Goal: Task Accomplishment & Management: Manage account settings

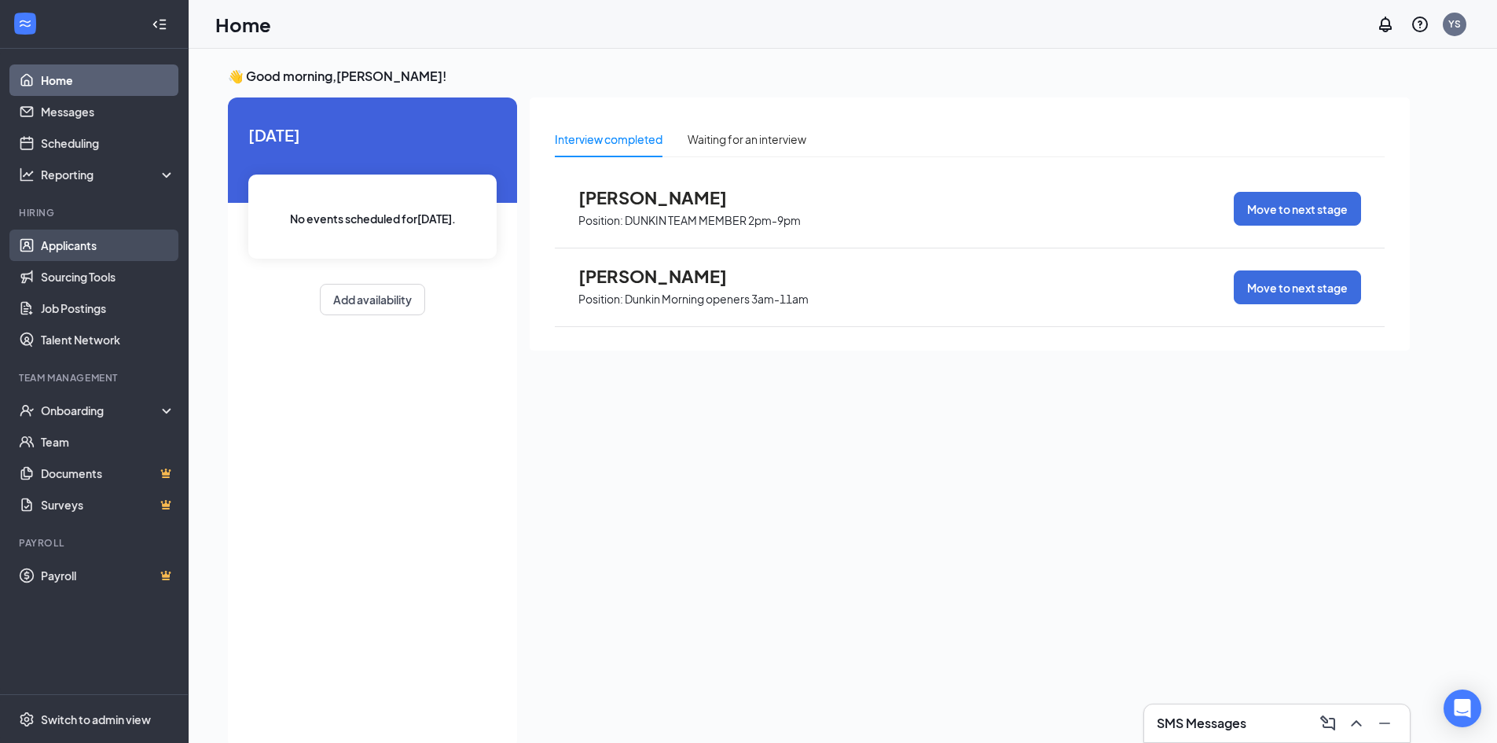
click at [75, 236] on link "Applicants" at bounding box center [108, 244] width 134 height 31
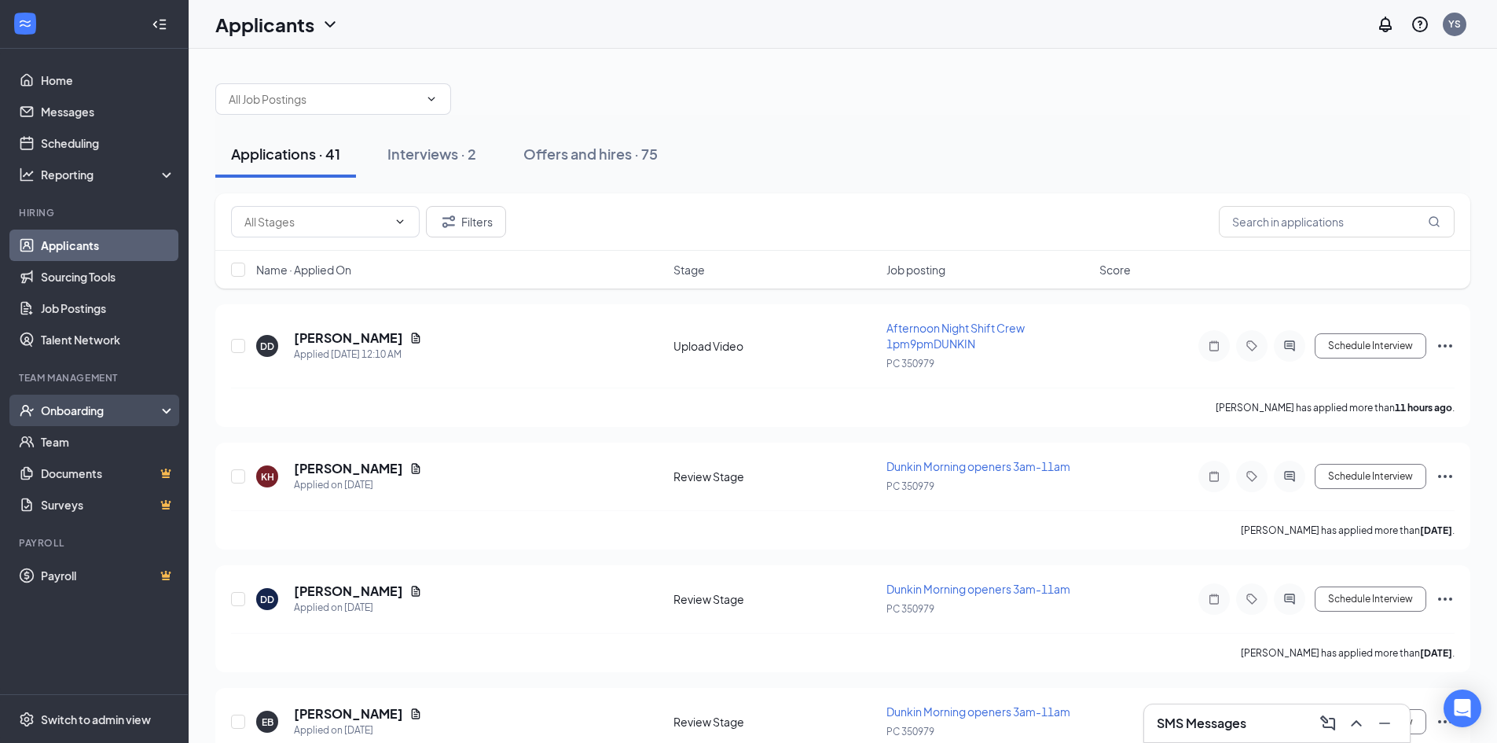
click at [134, 414] on div "Onboarding" at bounding box center [101, 410] width 121 height 16
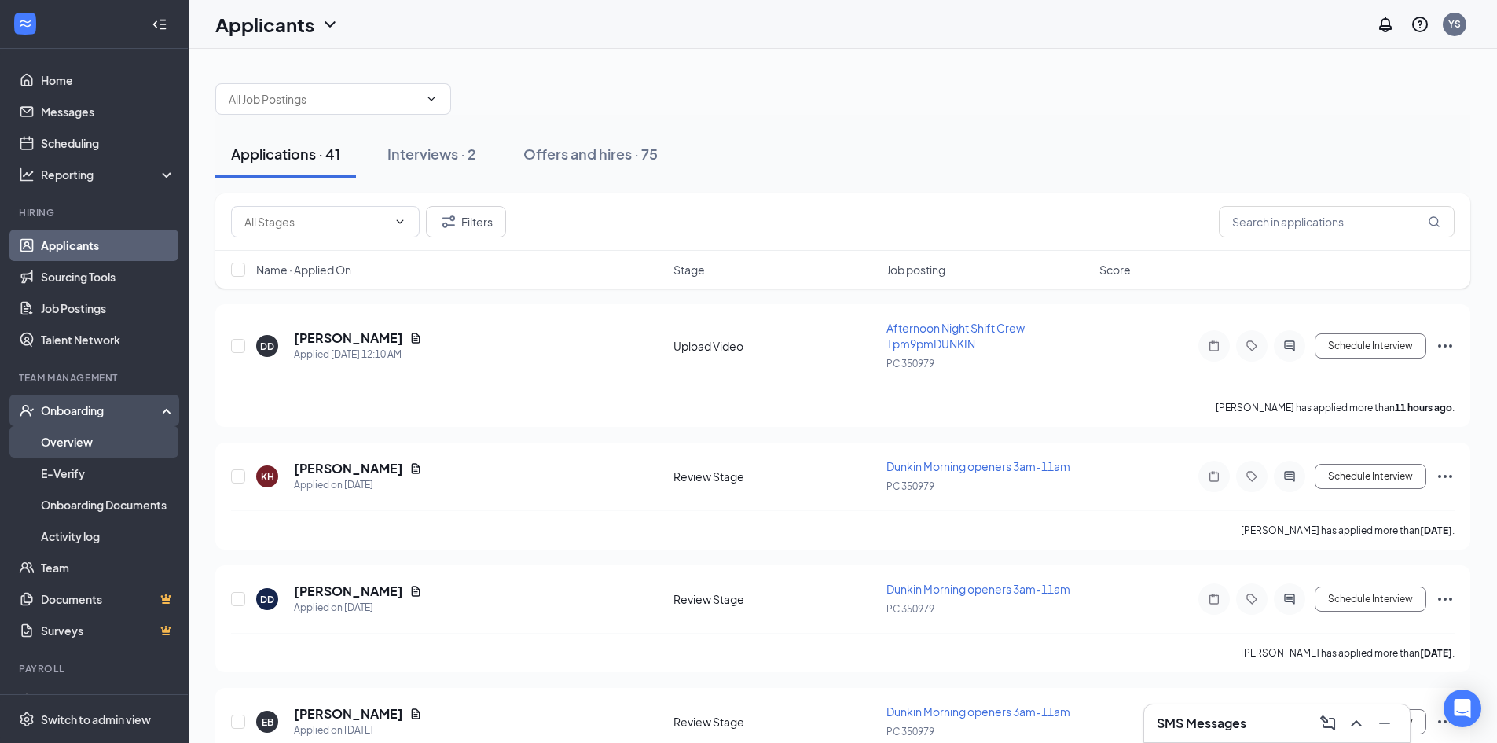
click at [124, 442] on link "Overview" at bounding box center [108, 441] width 134 height 31
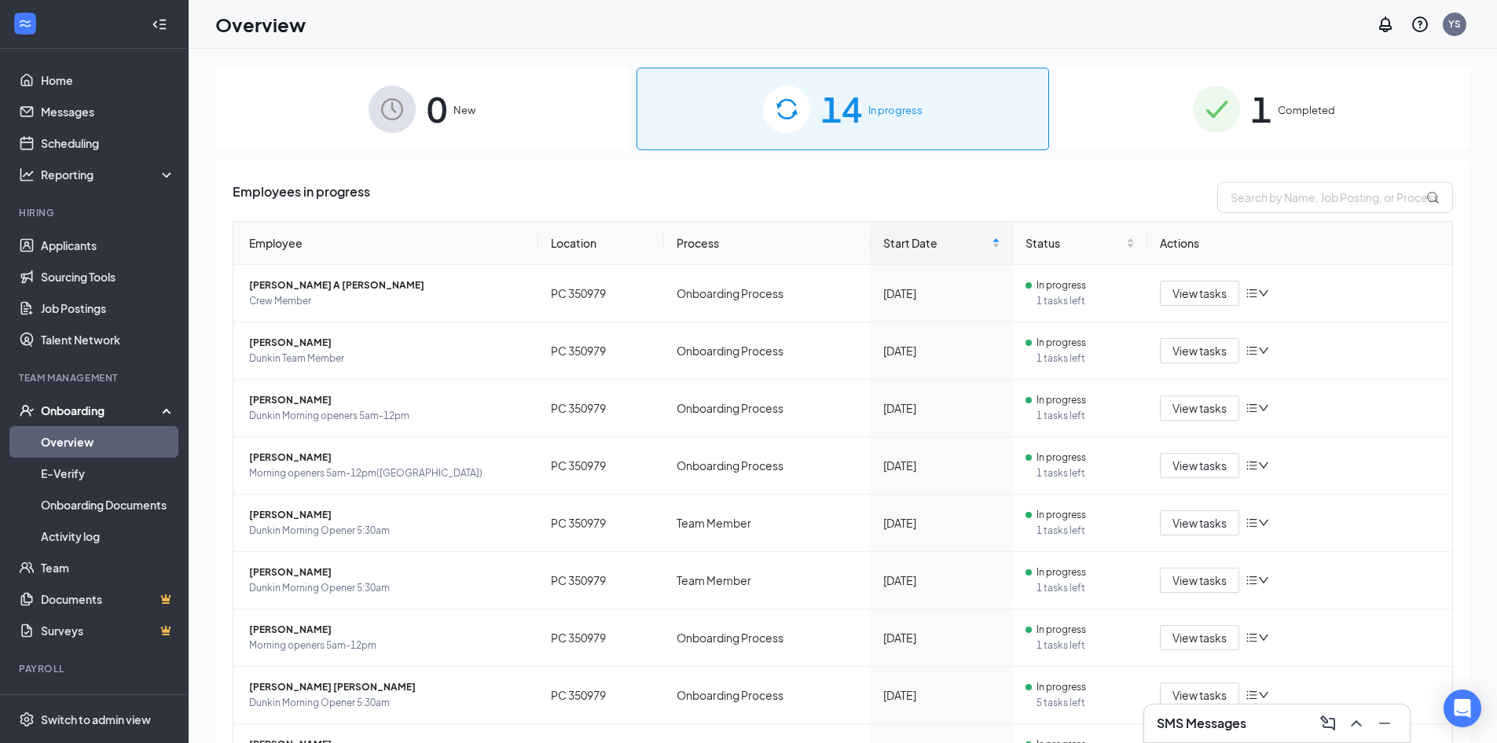
click at [1262, 112] on span "1" at bounding box center [1261, 109] width 20 height 54
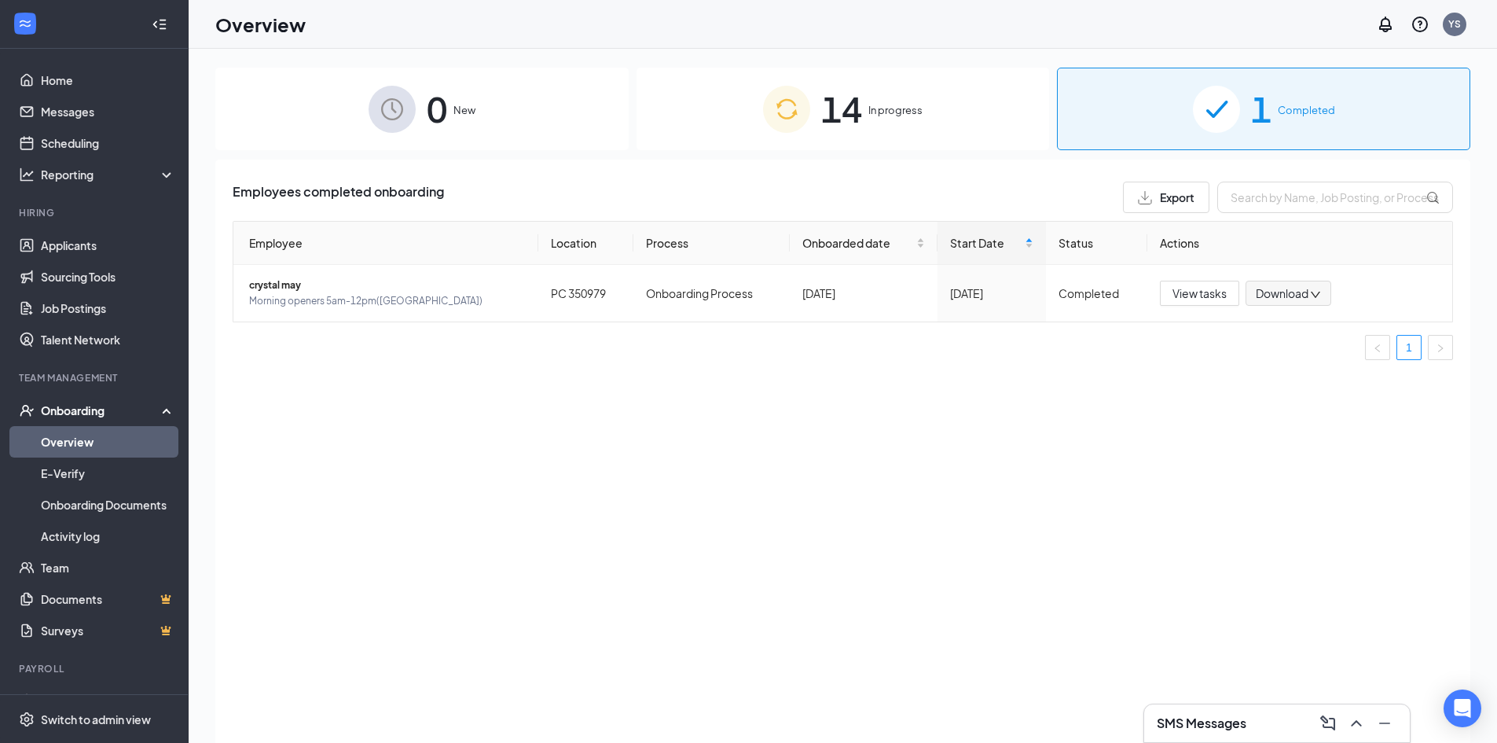
click at [399, 116] on img at bounding box center [392, 109] width 47 height 47
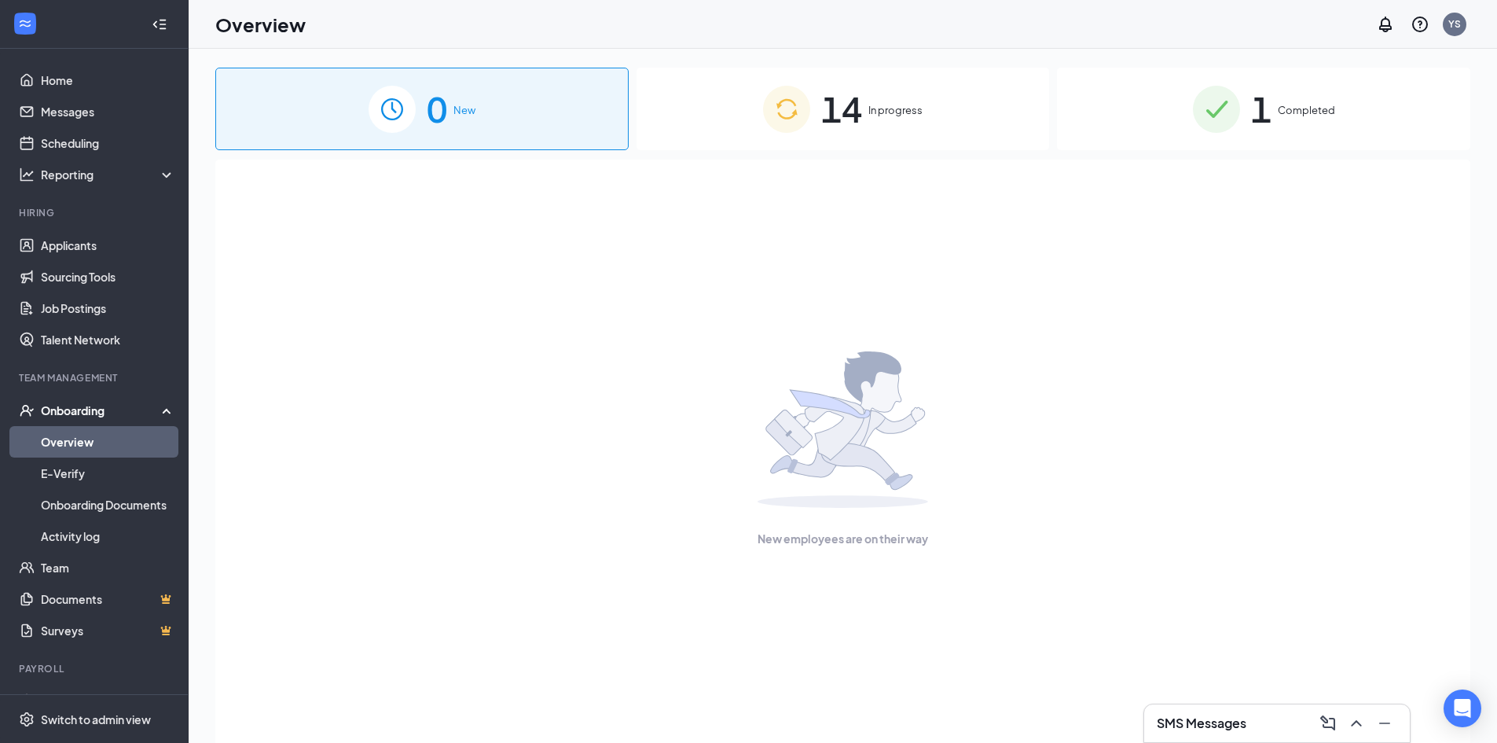
click at [754, 90] on div "14 In progress" at bounding box center [843, 109] width 413 height 83
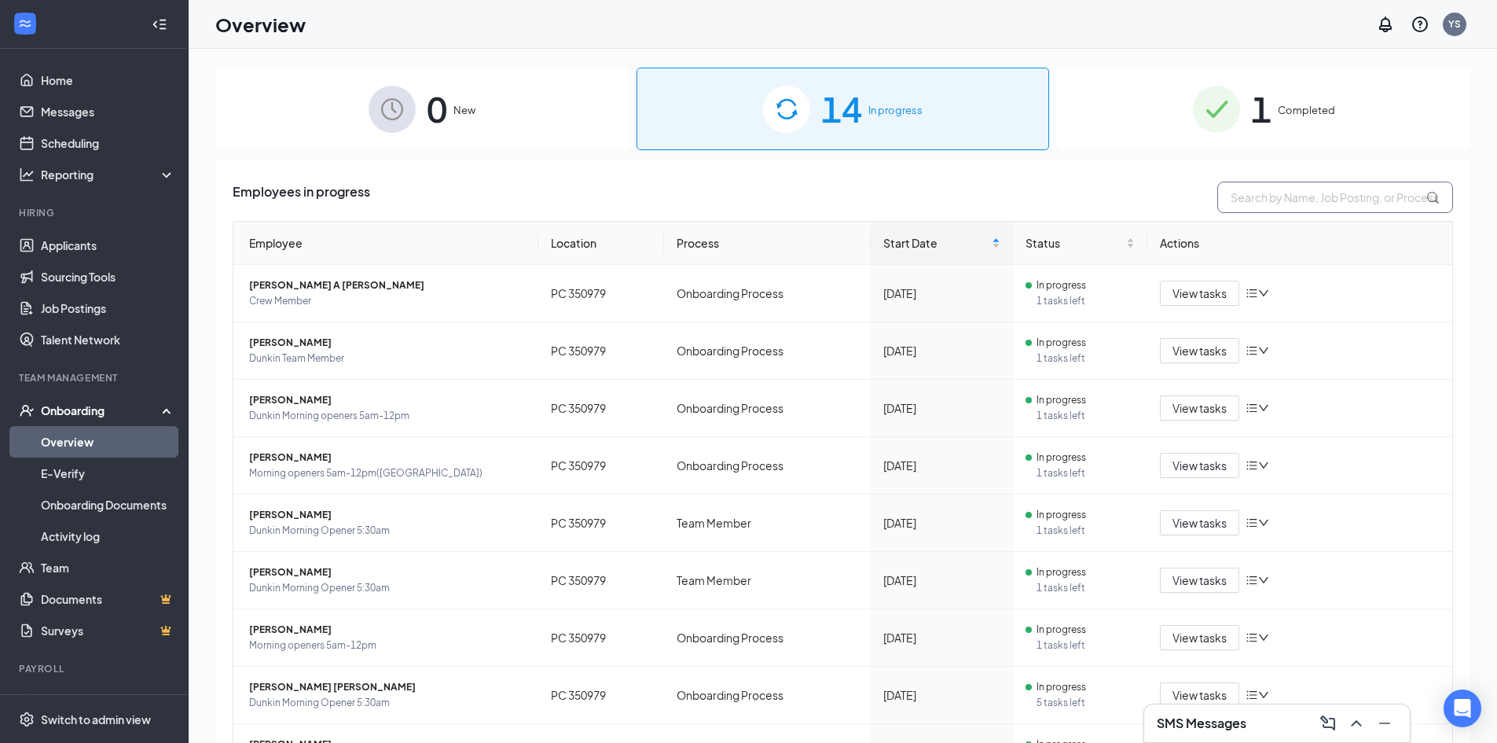
click at [1315, 200] on input "text" at bounding box center [1335, 197] width 236 height 31
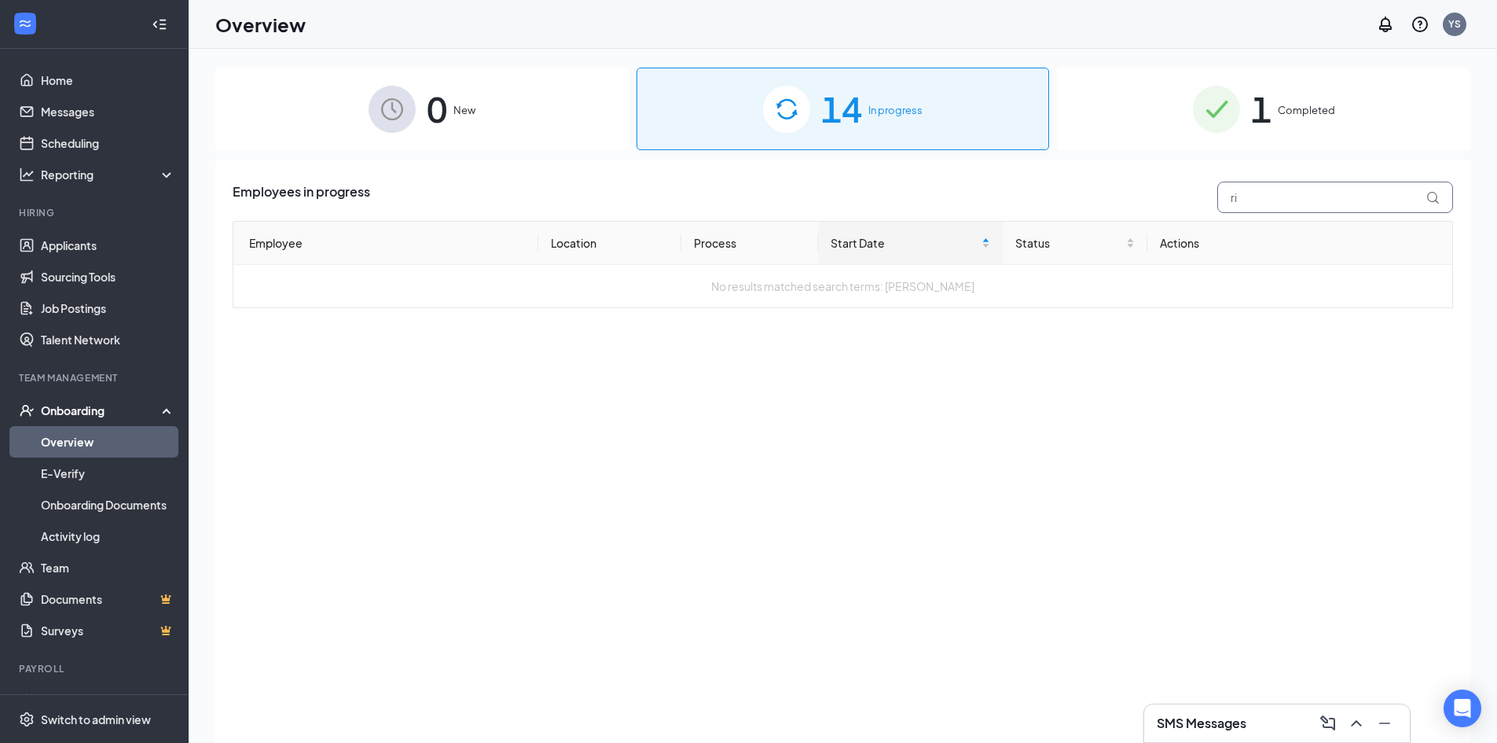
type input "r"
type input "rikki"
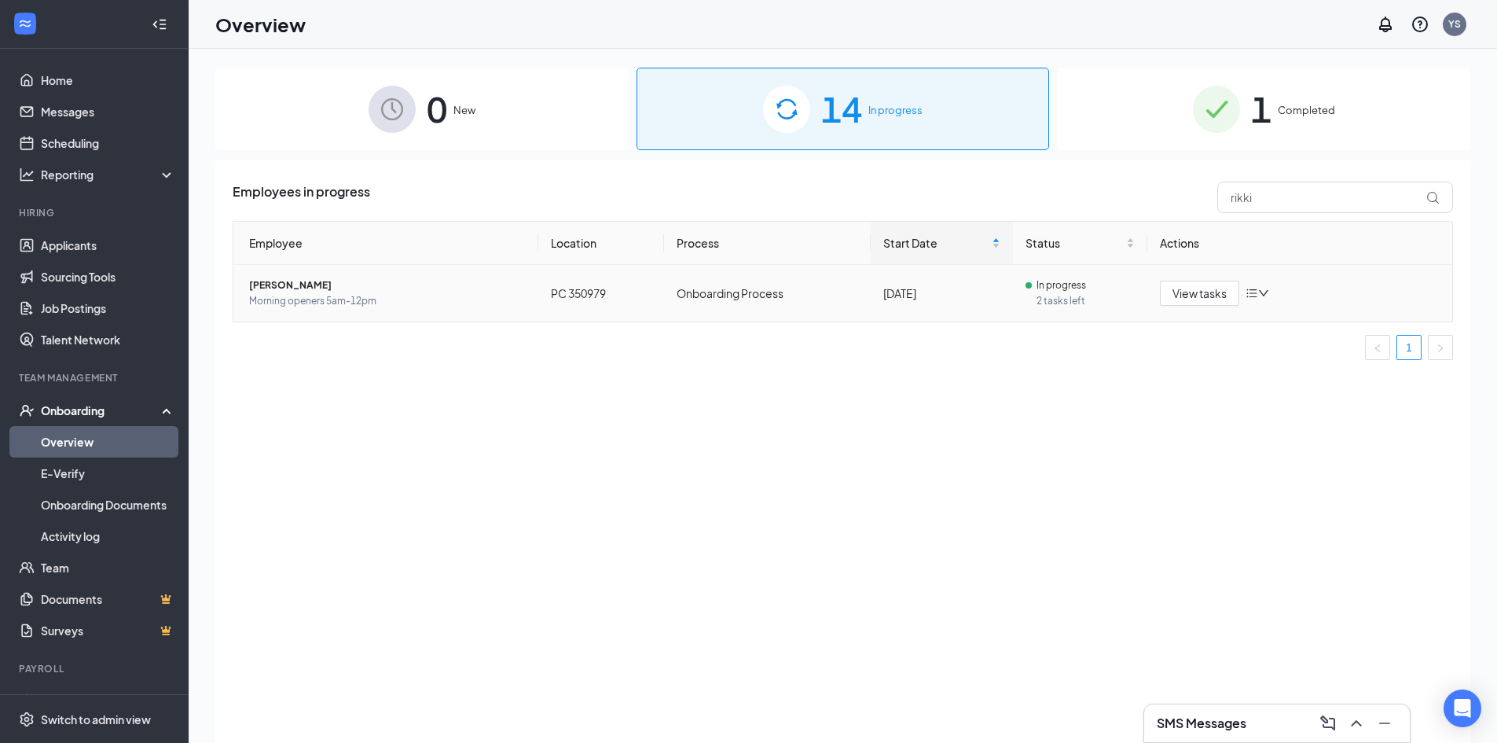
click at [740, 287] on td "Onboarding Process" at bounding box center [767, 293] width 207 height 57
click at [729, 300] on td "Onboarding Process" at bounding box center [767, 293] width 207 height 57
click at [1353, 291] on div "View tasks" at bounding box center [1300, 293] width 280 height 25
click at [307, 278] on span "[PERSON_NAME]" at bounding box center [387, 285] width 277 height 16
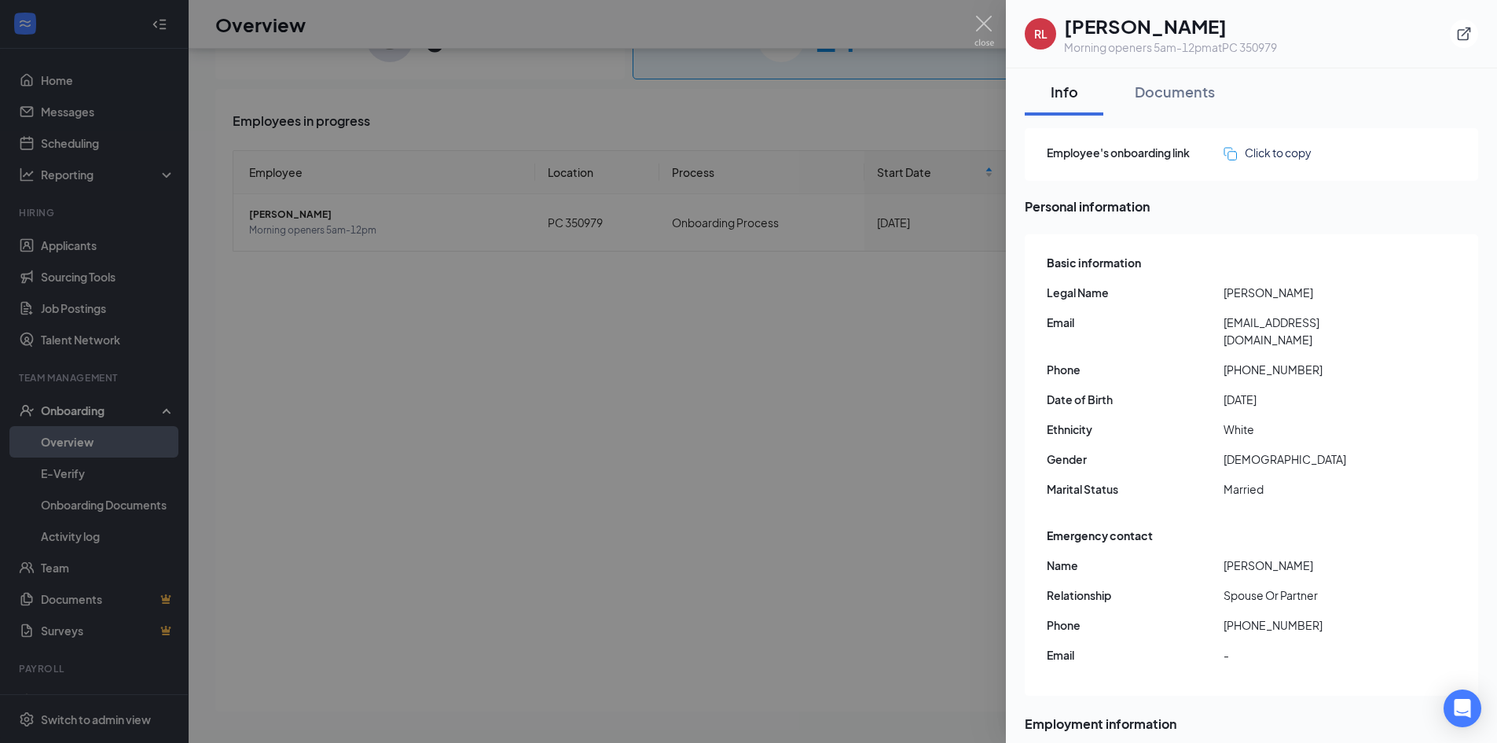
click at [850, 453] on div at bounding box center [748, 371] width 1497 height 743
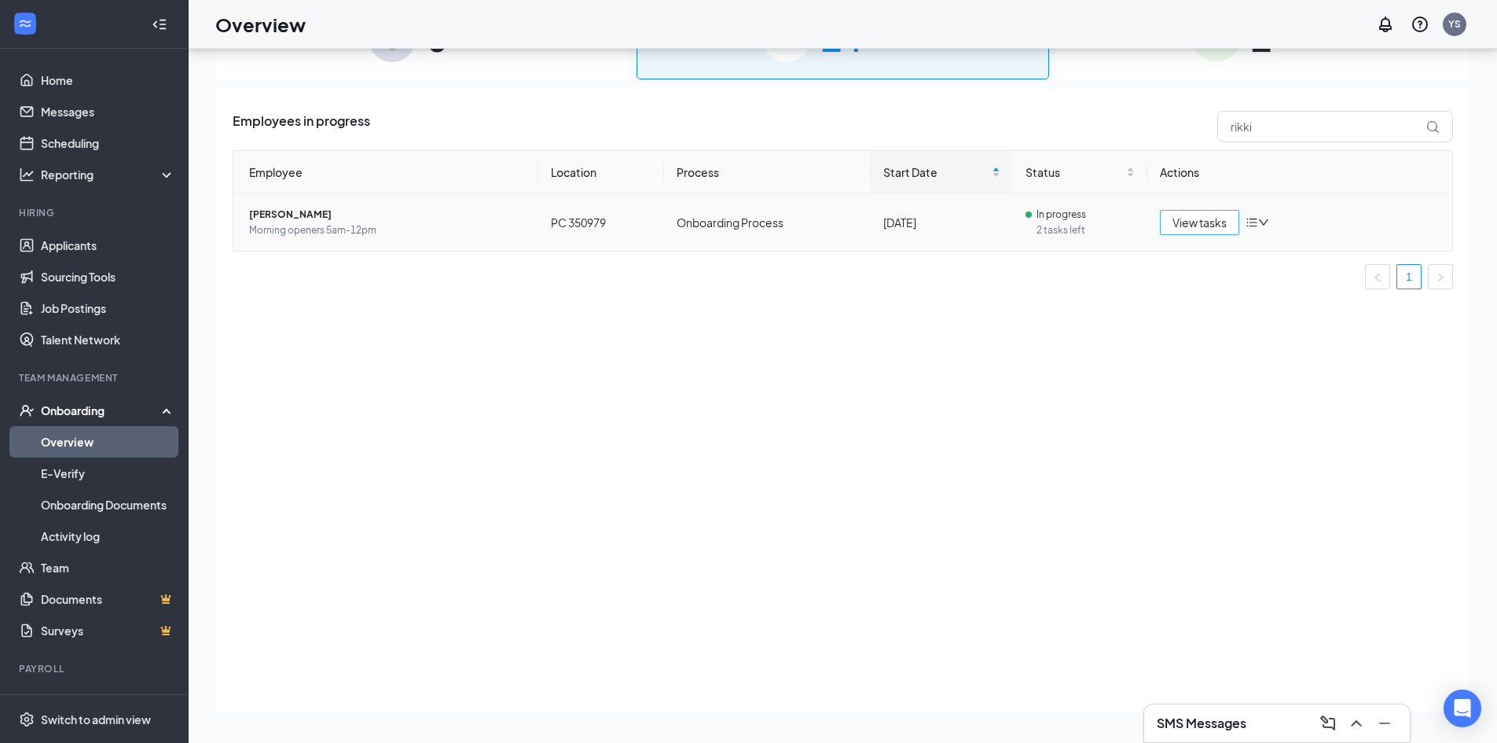
click at [1204, 226] on span "View tasks" at bounding box center [1200, 222] width 54 height 17
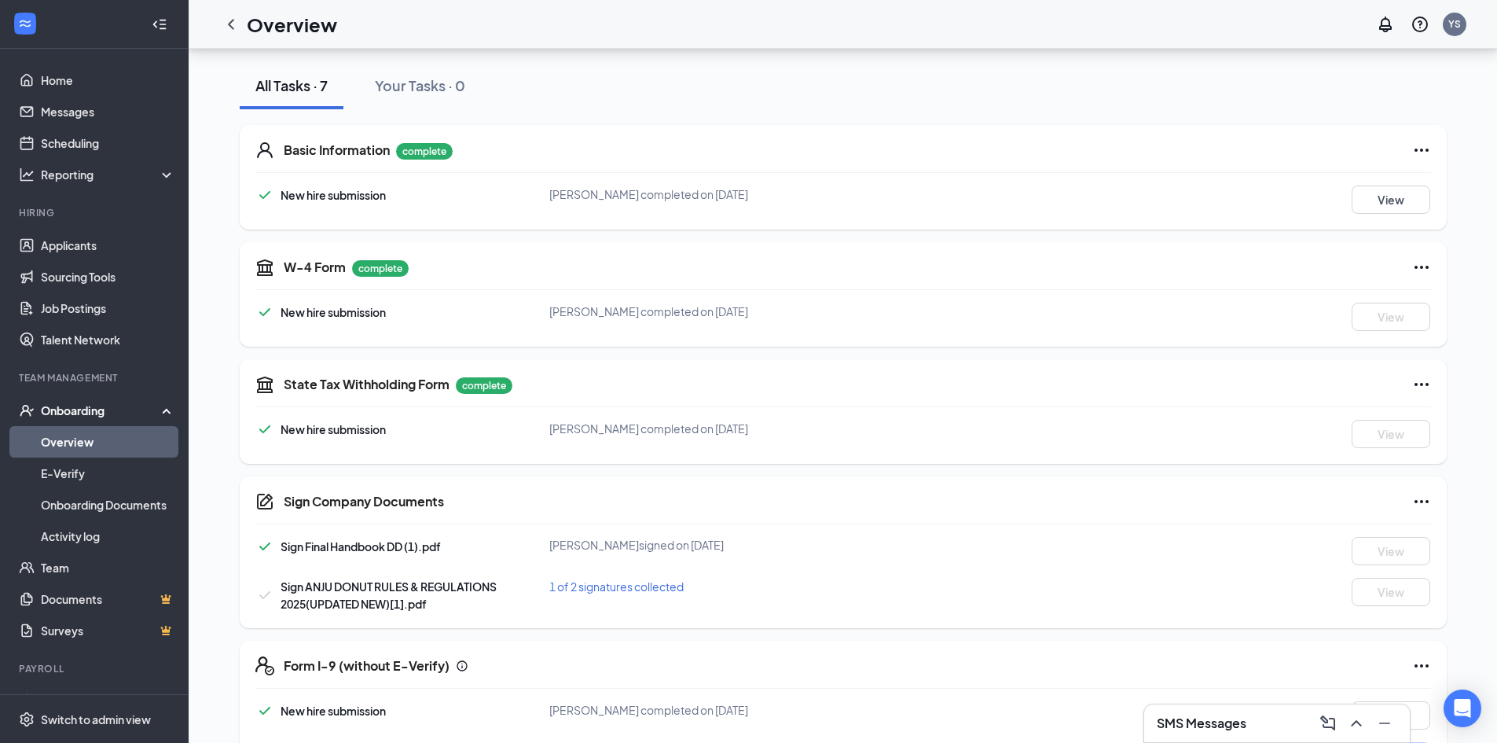
scroll to position [230, 0]
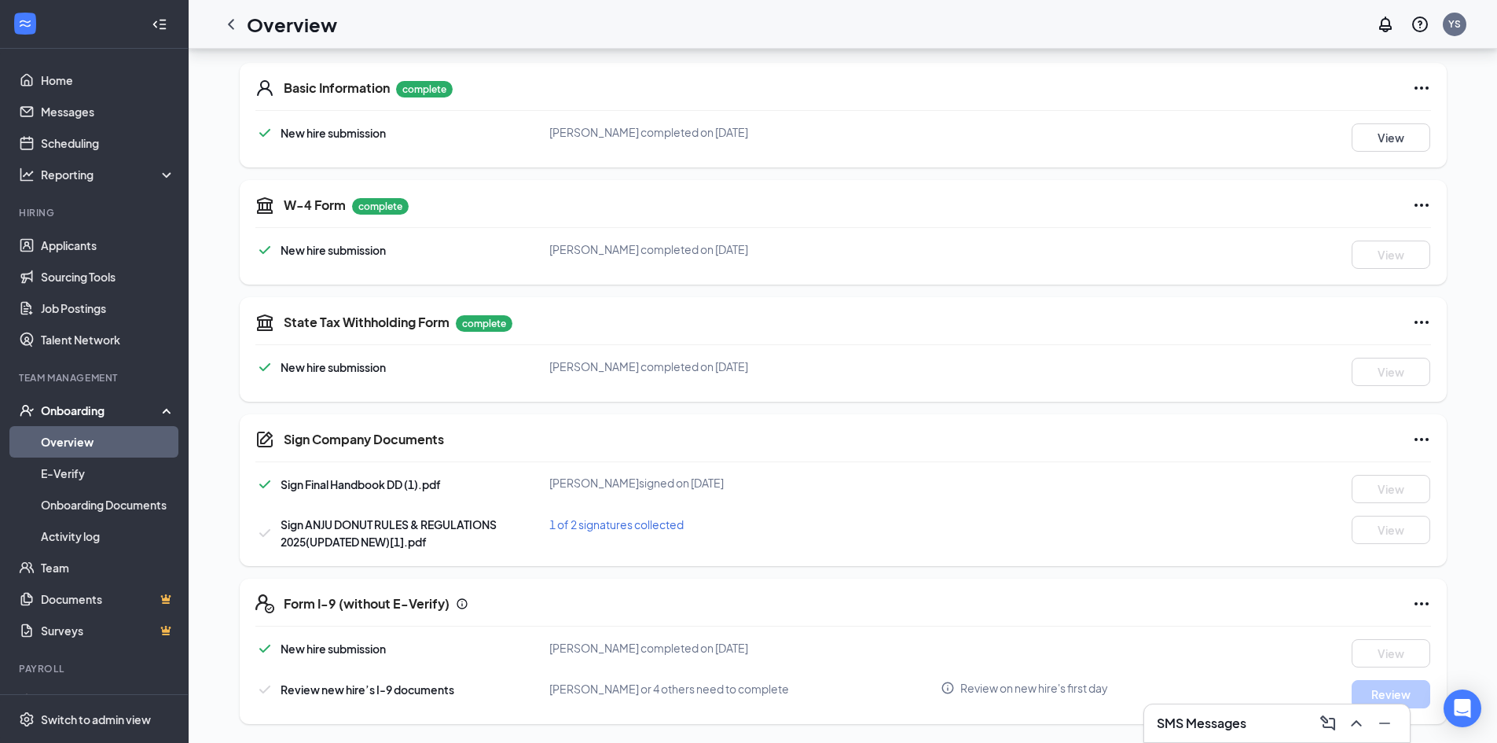
click at [1275, 707] on div "SMS Messages" at bounding box center [1277, 723] width 266 height 38
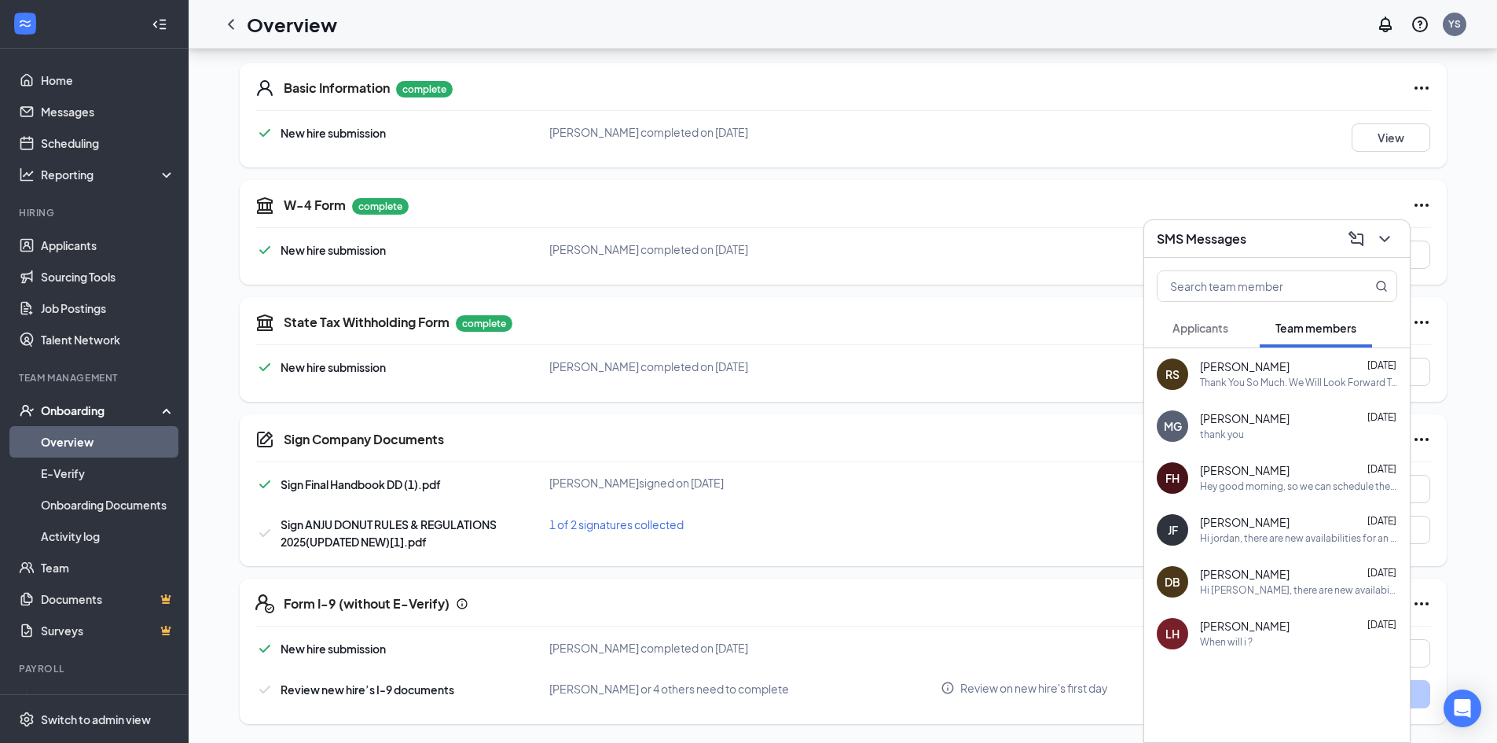
click at [1280, 369] on div "[PERSON_NAME] [DATE]" at bounding box center [1298, 367] width 197 height 16
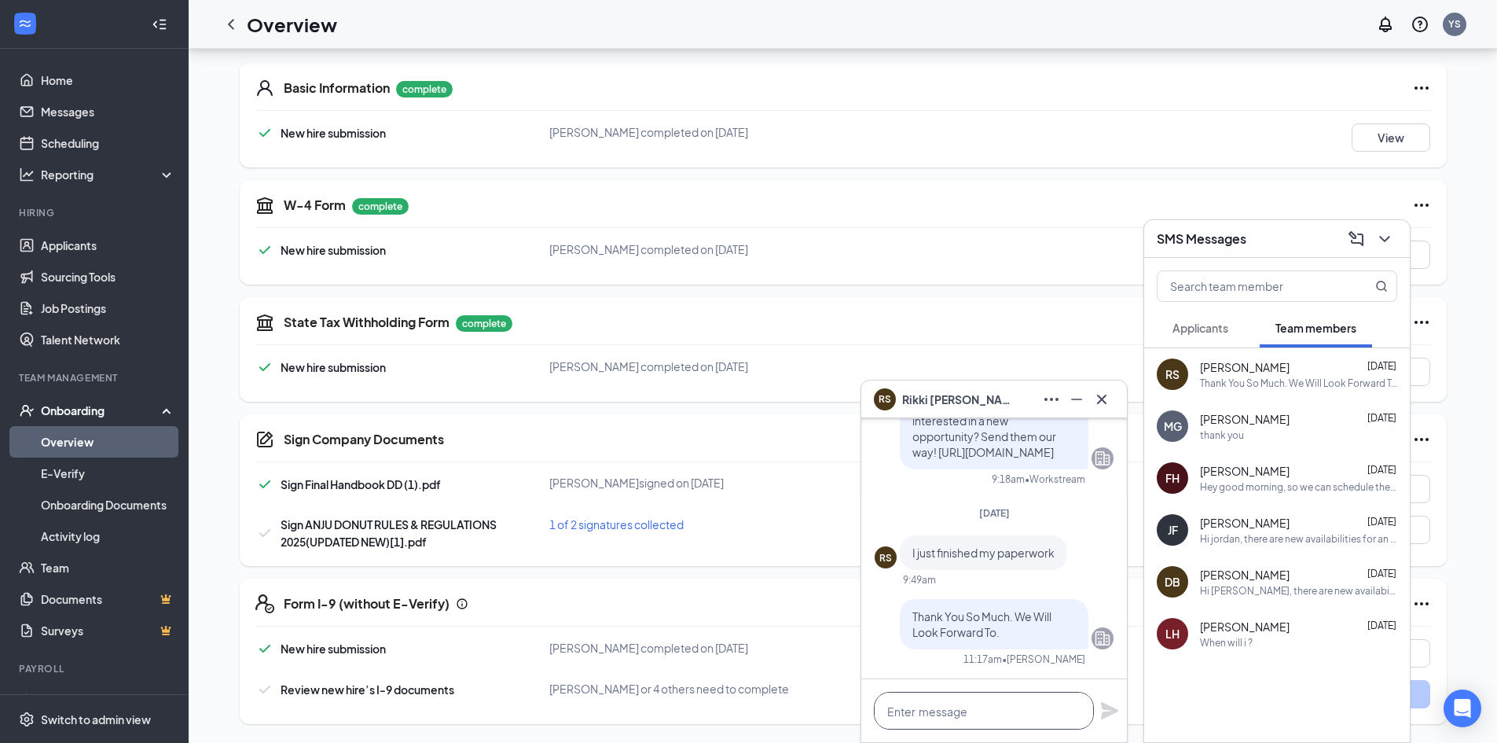
click at [968, 711] on textarea at bounding box center [984, 711] width 220 height 38
type textarea "h"
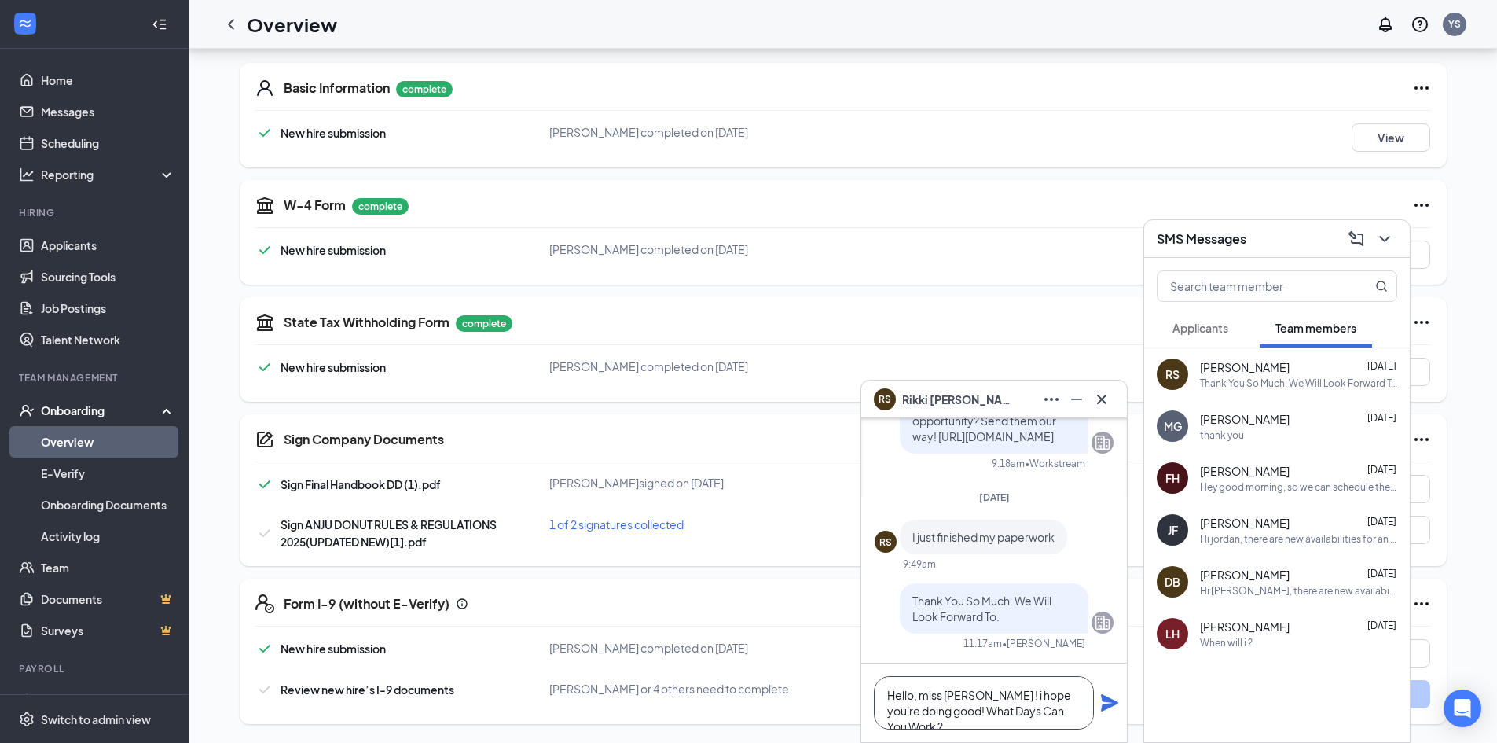
type textarea "Hello, miss [PERSON_NAME] ! i hope you're doing good! What Days Can You Work ?"
click at [1111, 697] on icon "Plane" at bounding box center [1109, 702] width 19 height 19
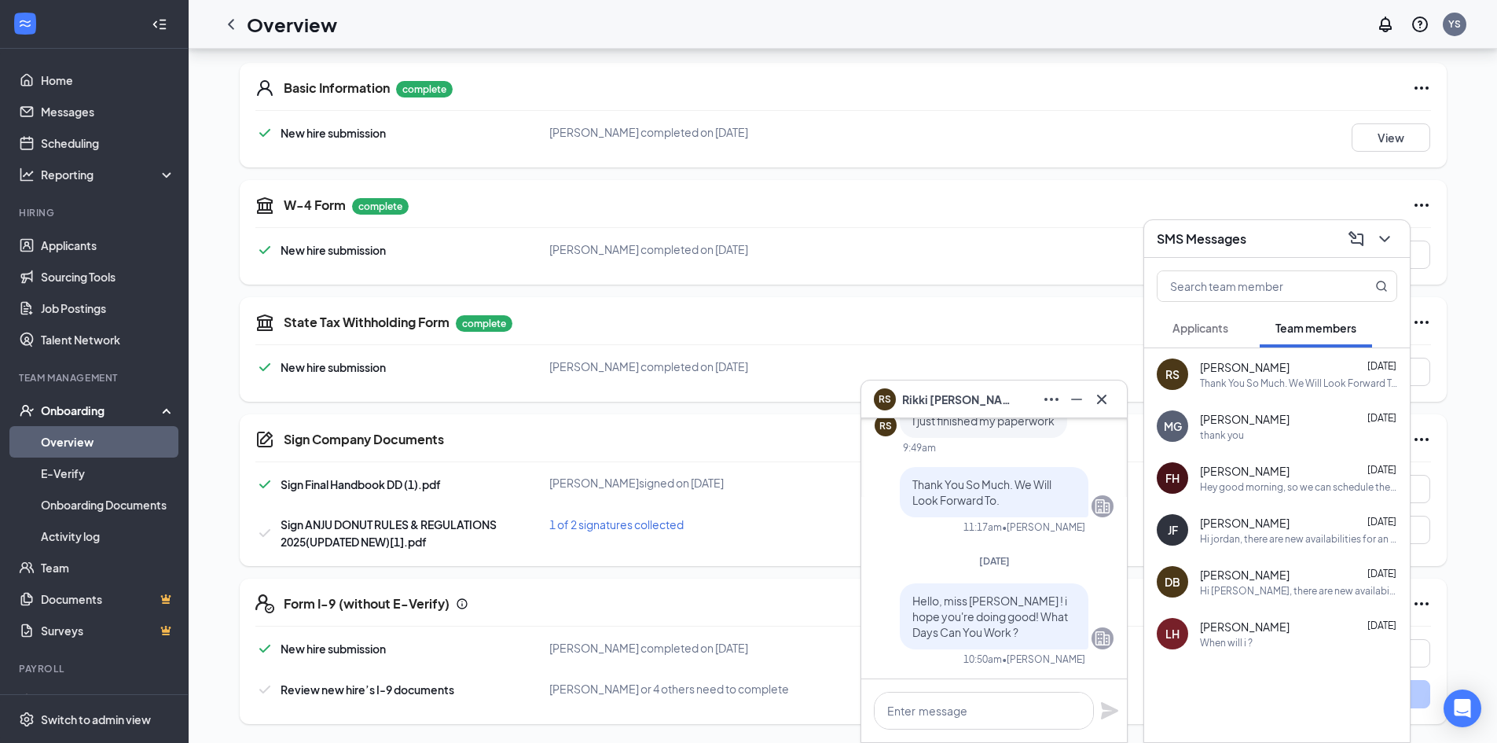
scroll to position [0, 0]
click at [1105, 404] on icon "Cross" at bounding box center [1101, 399] width 19 height 19
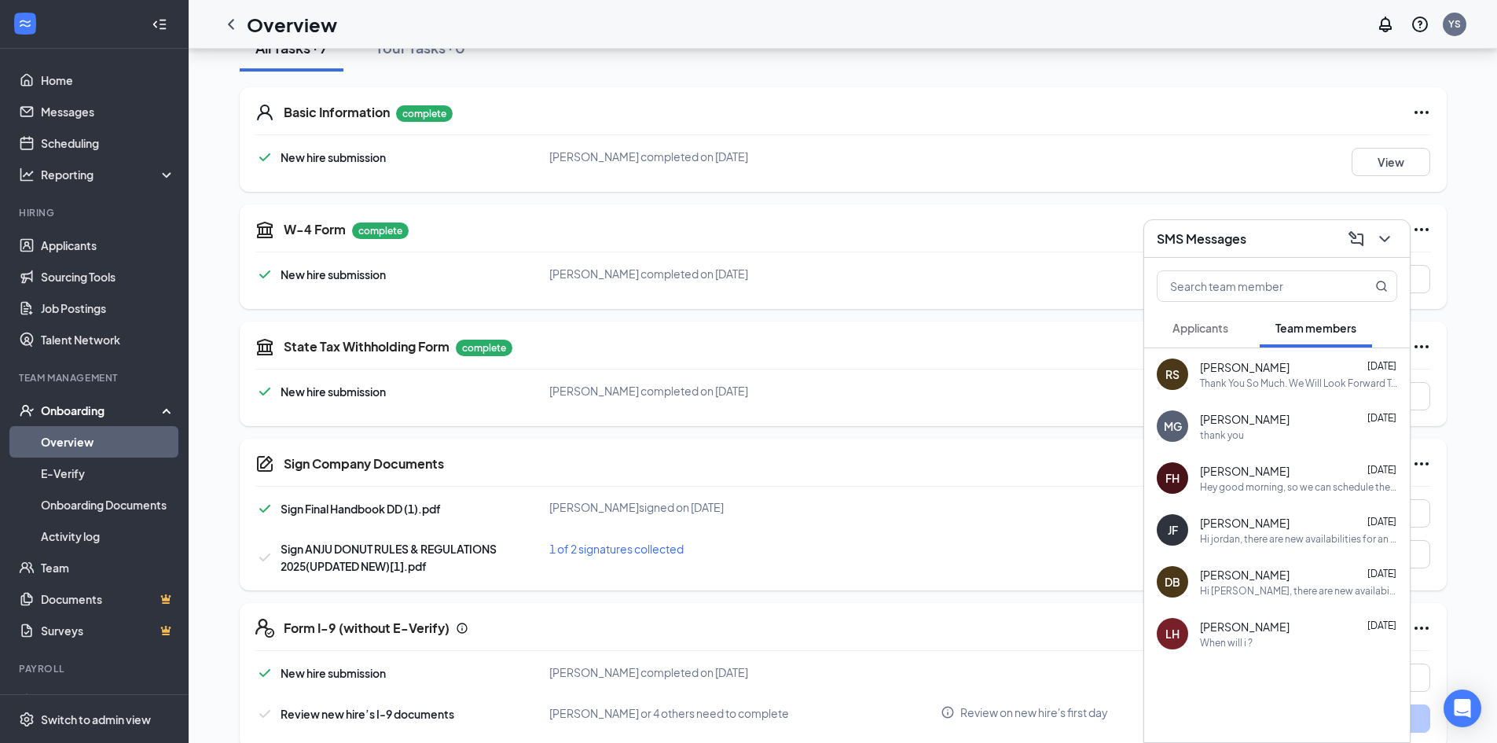
scroll to position [230, 0]
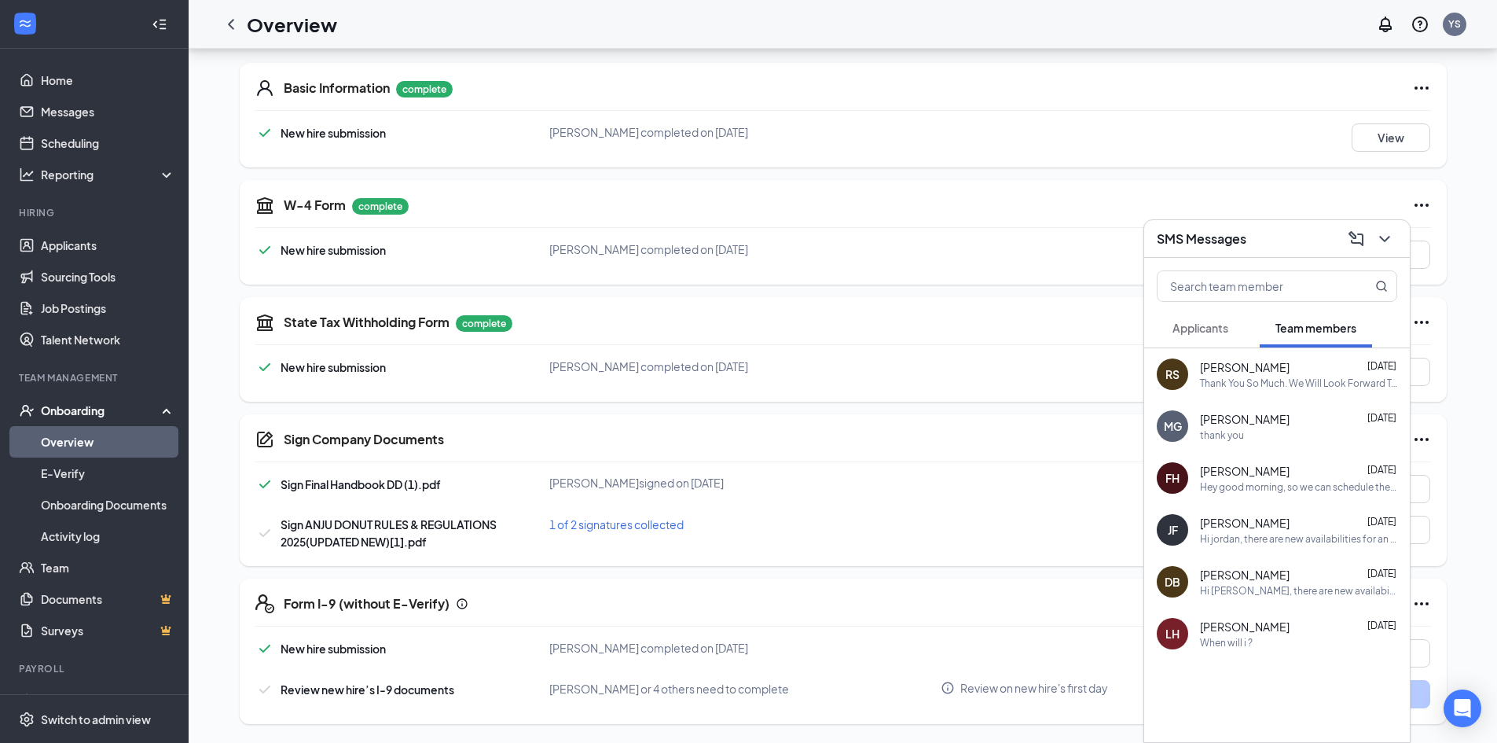
click at [1304, 494] on div "FH [PERSON_NAME] [DATE] Hey good morning, so we can schedule the interviews, yo…" at bounding box center [1277, 478] width 266 height 52
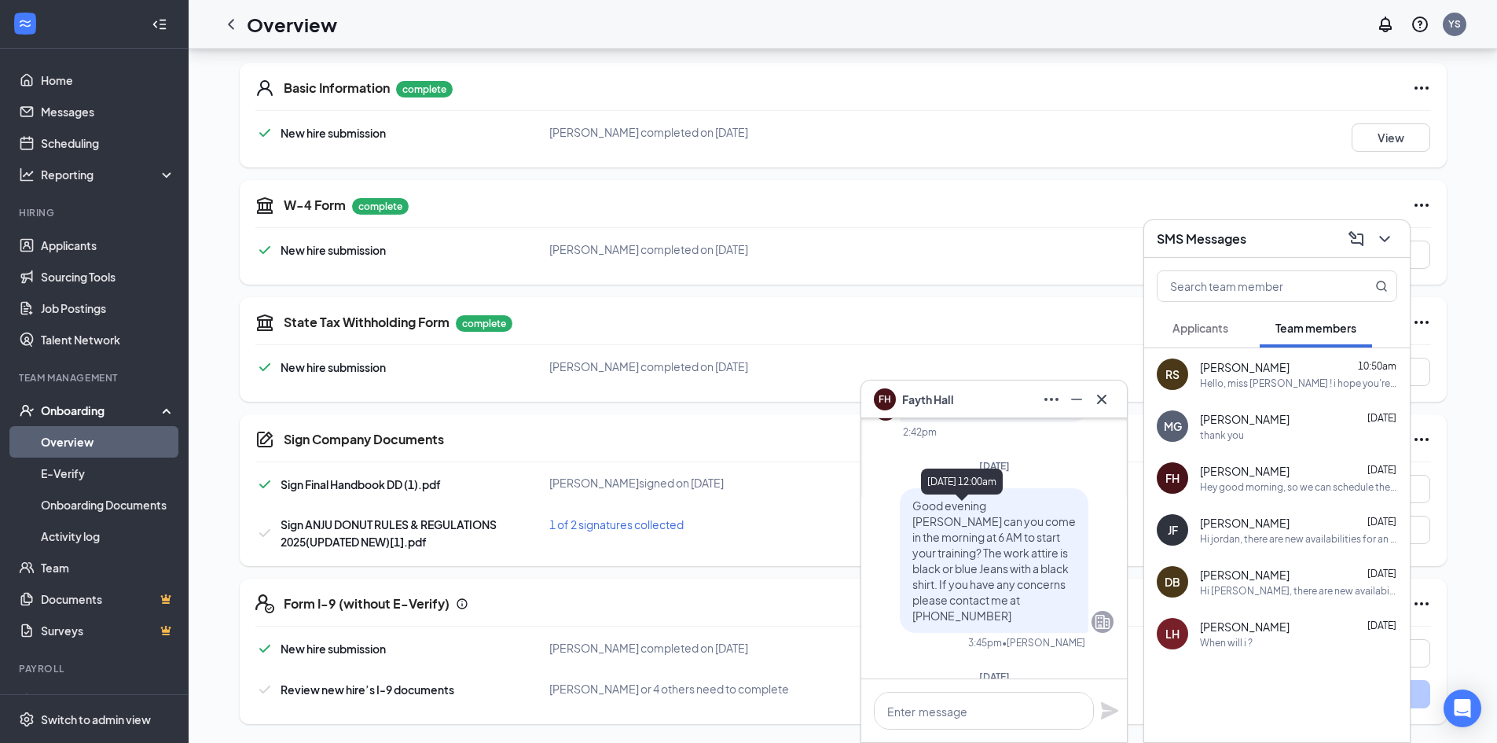
scroll to position [-497, 0]
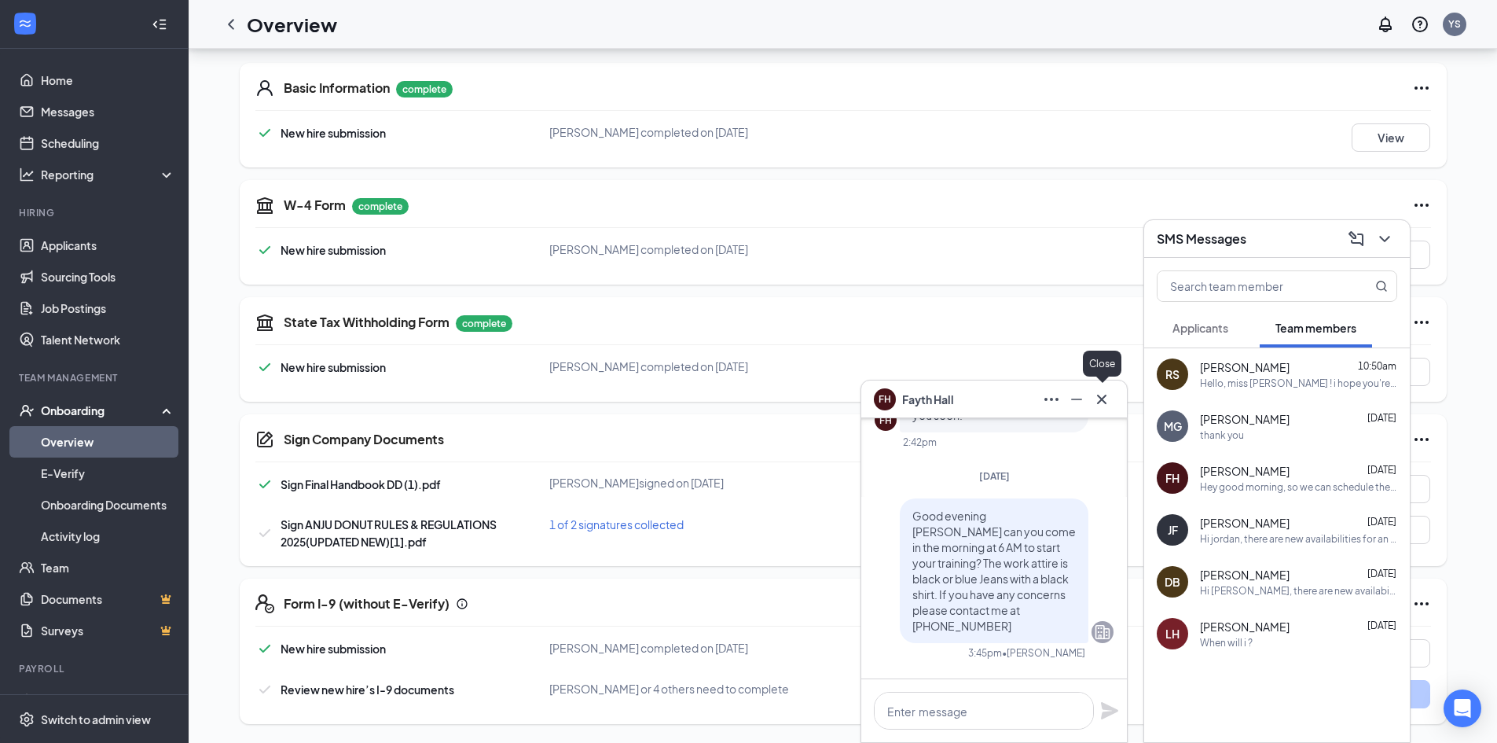
click at [1103, 402] on icon "Cross" at bounding box center [1101, 399] width 19 height 19
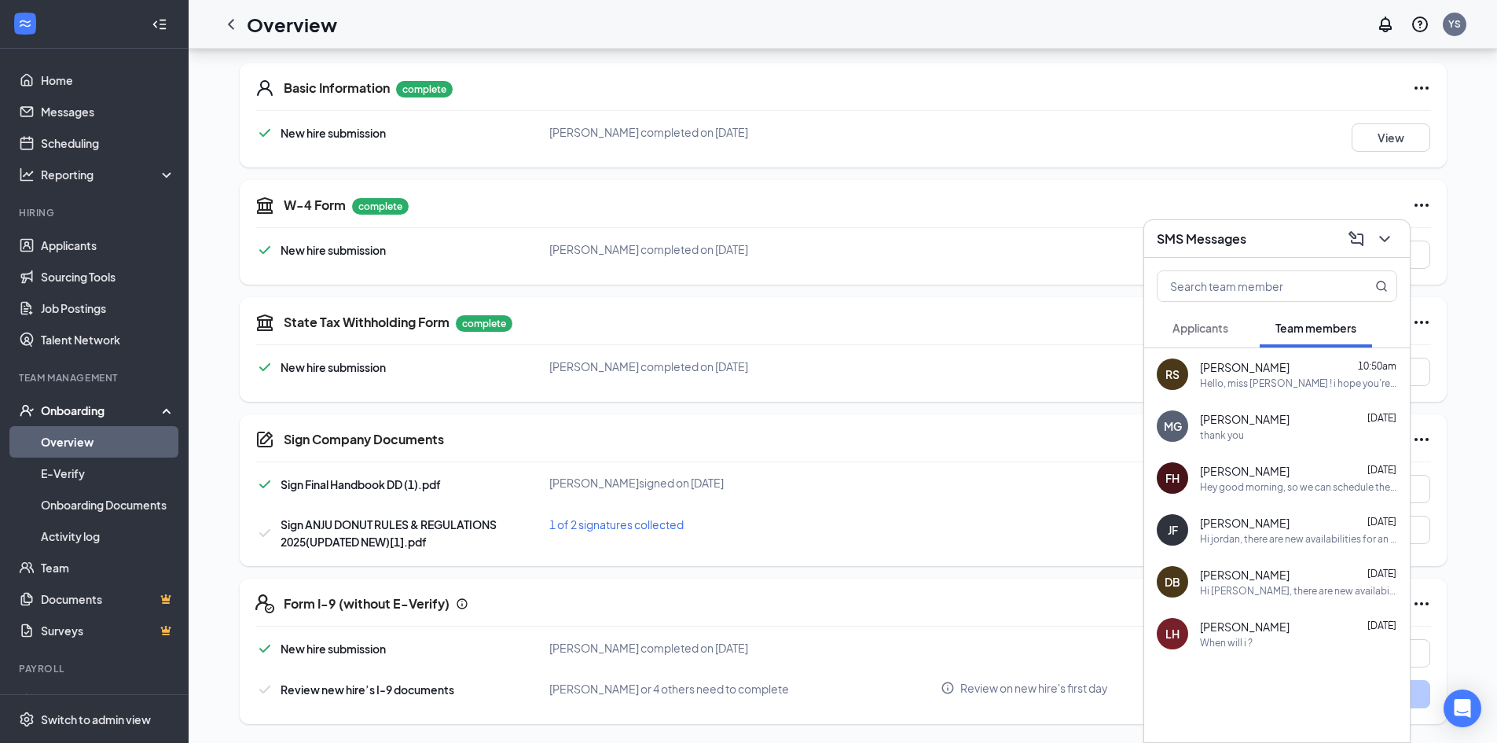
click at [997, 411] on div "Basic Information complete New hire submission [PERSON_NAME] completed on [DATE…" at bounding box center [843, 385] width 1207 height 677
click at [1397, 238] on button at bounding box center [1384, 238] width 25 height 25
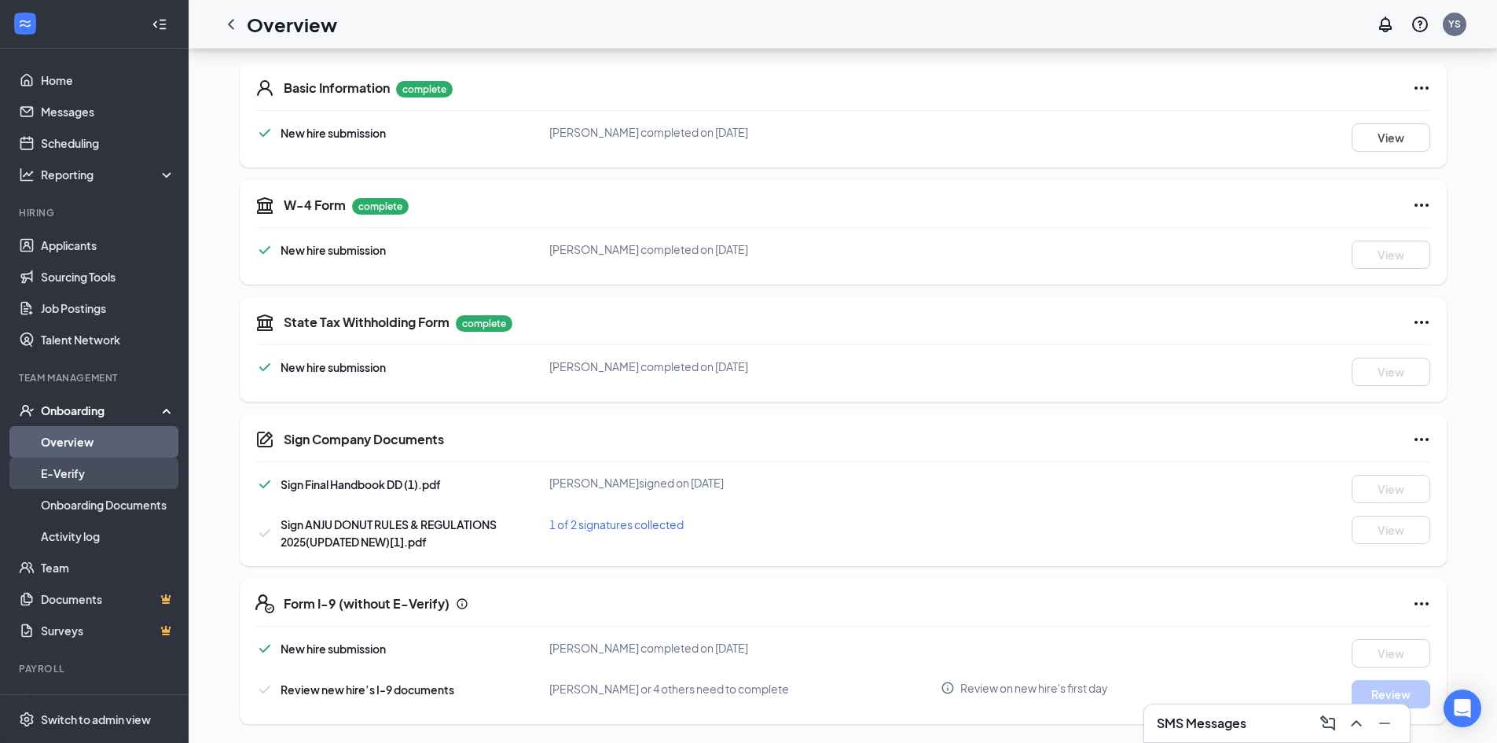
click at [92, 468] on link "E-Verify" at bounding box center [108, 472] width 134 height 31
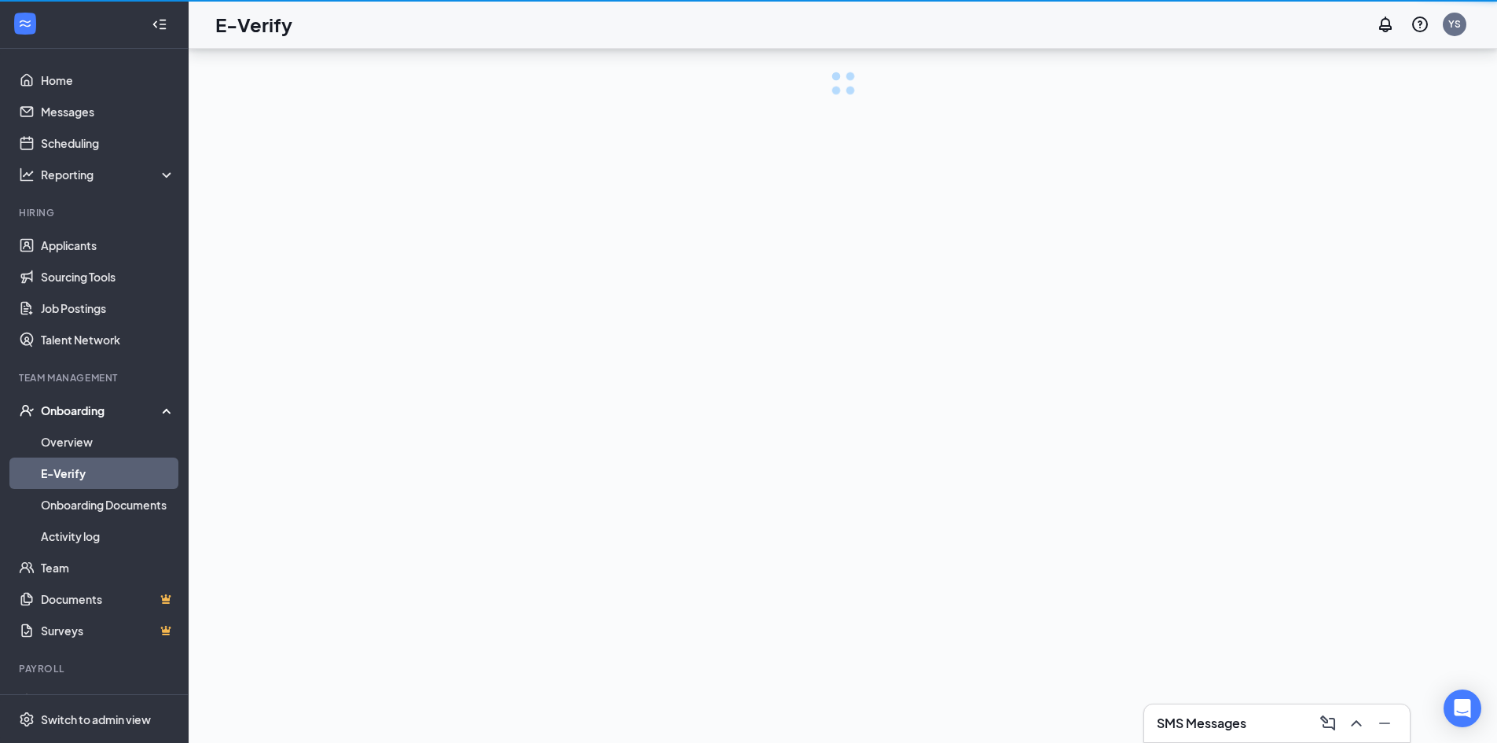
scroll to position [71, 0]
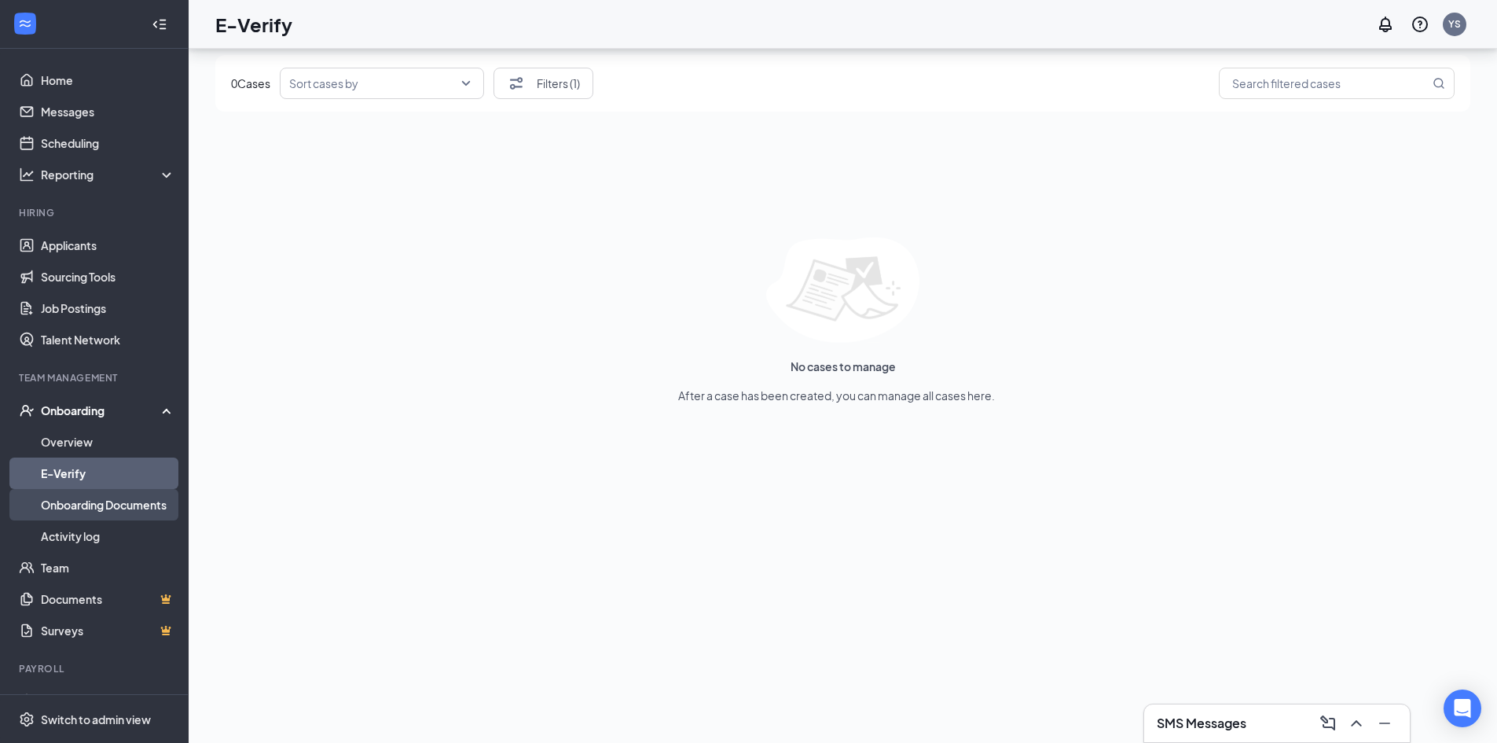
click at [68, 497] on link "Onboarding Documents" at bounding box center [108, 504] width 134 height 31
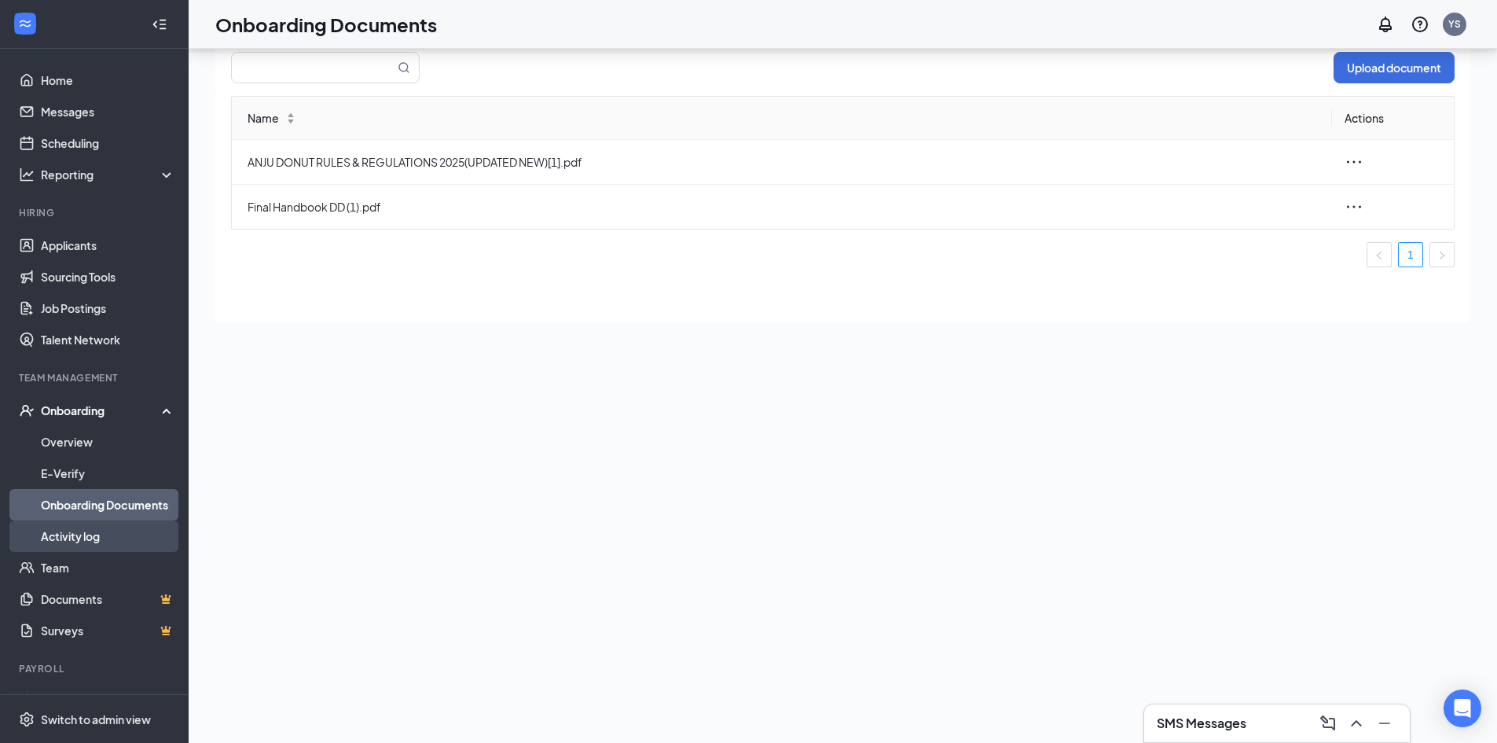
click at [100, 527] on link "Activity log" at bounding box center [108, 535] width 134 height 31
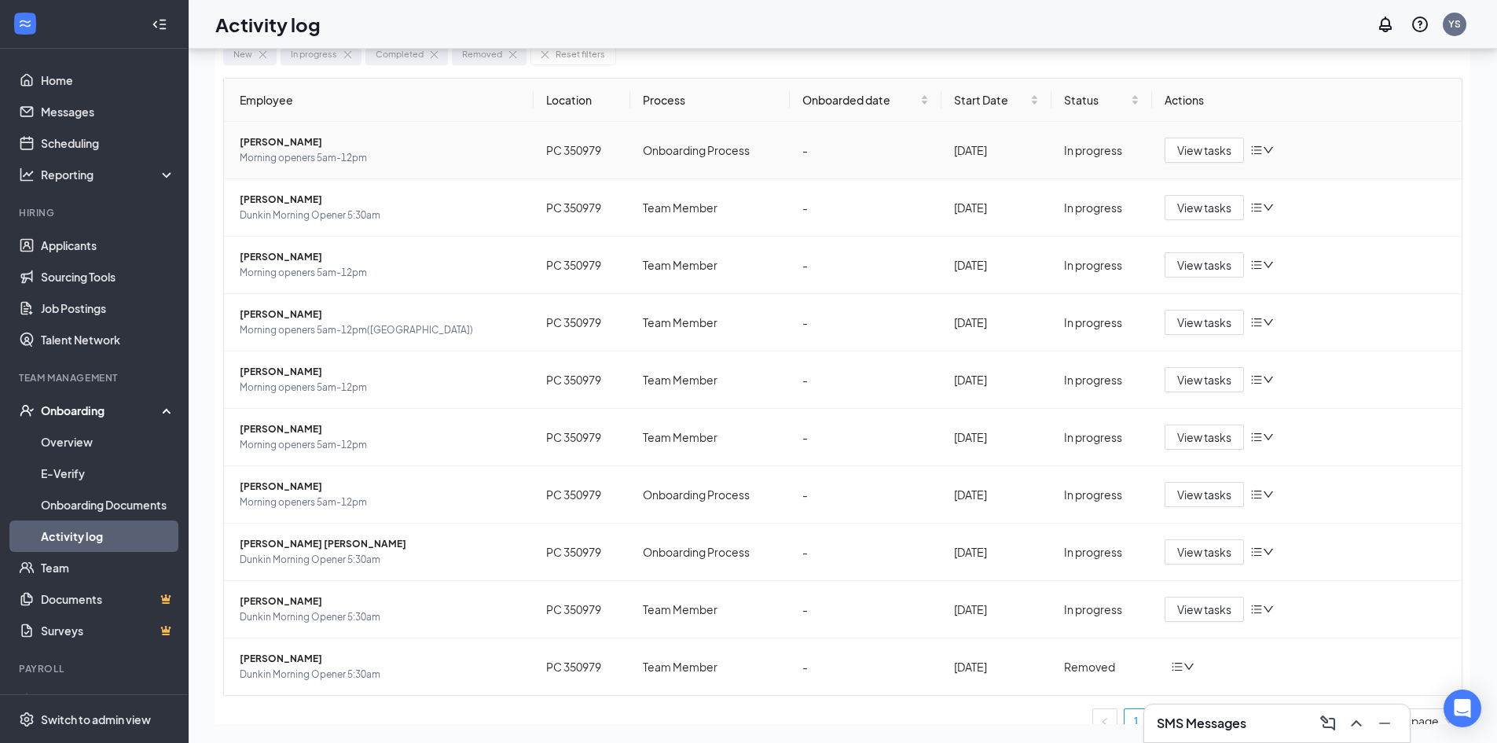
click at [597, 149] on td "PC 350979" at bounding box center [582, 150] width 97 height 57
click at [1263, 151] on icon "down" at bounding box center [1268, 150] width 11 height 11
click at [1270, 226] on li "Change process" at bounding box center [1336, 217] width 189 height 35
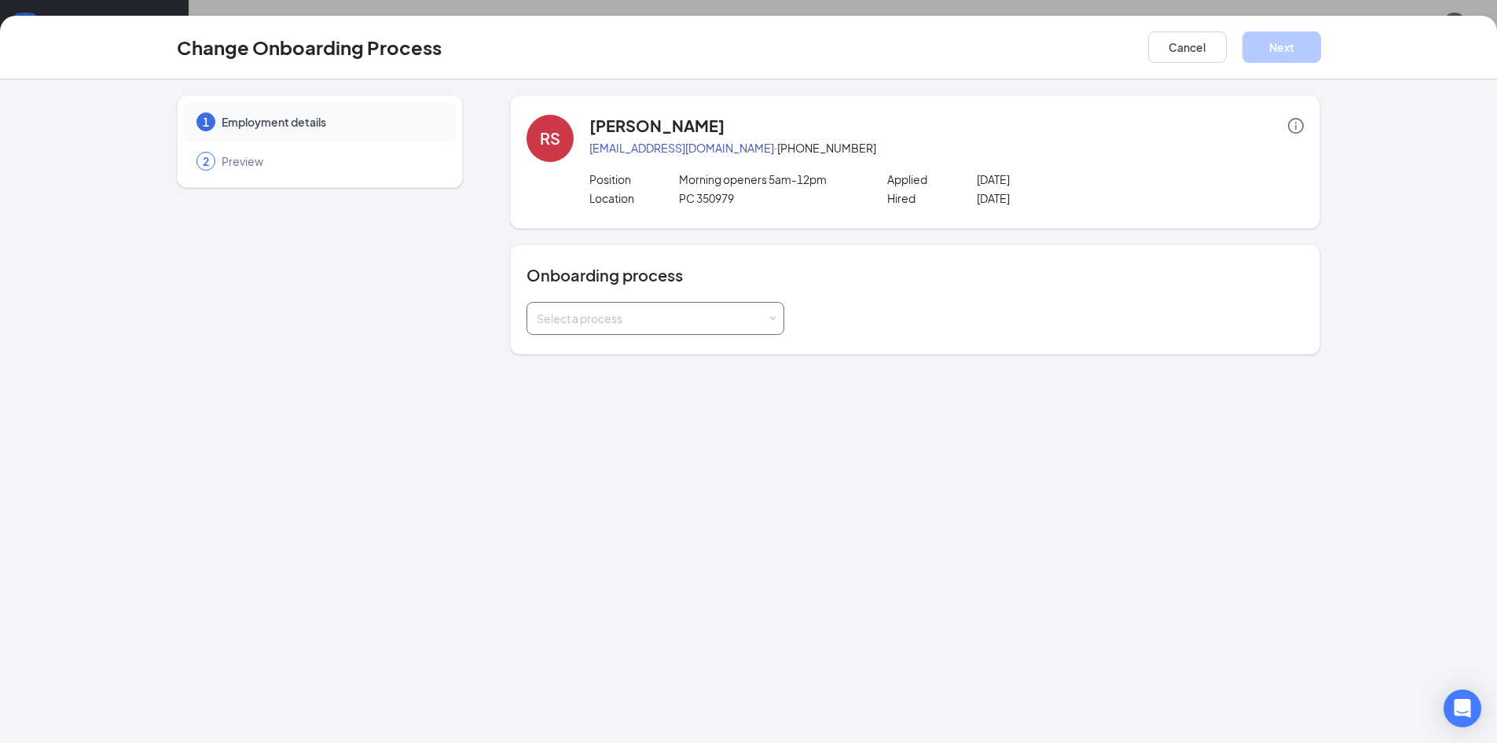
click at [700, 310] on div "Select a process" at bounding box center [655, 318] width 237 height 31
click at [534, 563] on div "1 Employment details 2 Preview RS [PERSON_NAME] [PERSON_NAME][EMAIL_ADDRESS][PE…" at bounding box center [748, 410] width 1497 height 663
